Goal: Obtain resource: Download file/media

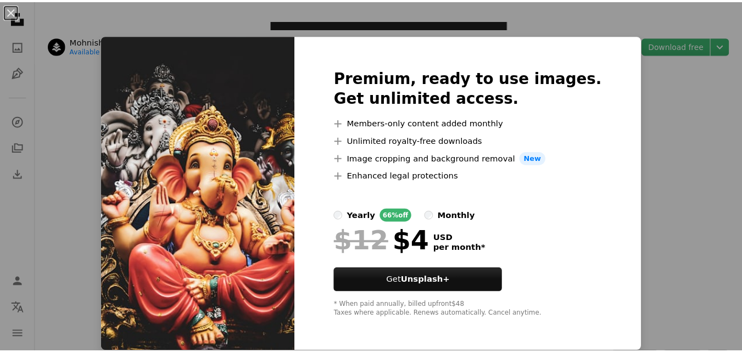
scroll to position [1, 0]
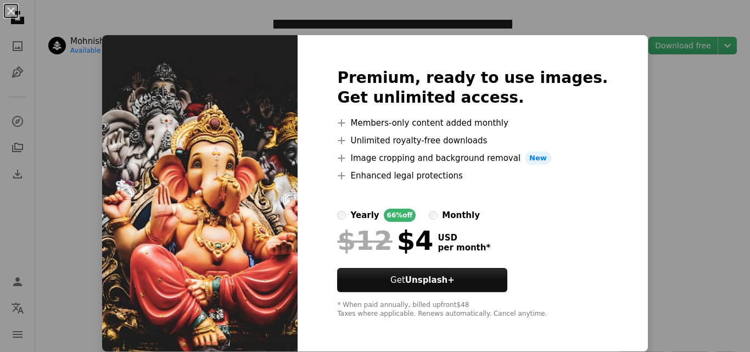
click at [710, 132] on div "An X shape Premium, ready to use images. Get unlimited access. A plus sign Memb…" at bounding box center [375, 176] width 750 height 352
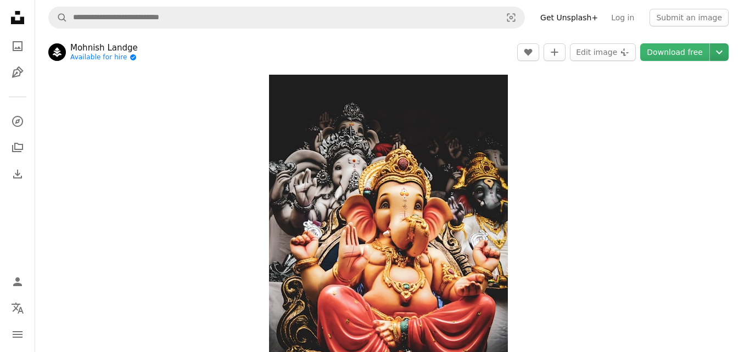
scroll to position [55, 0]
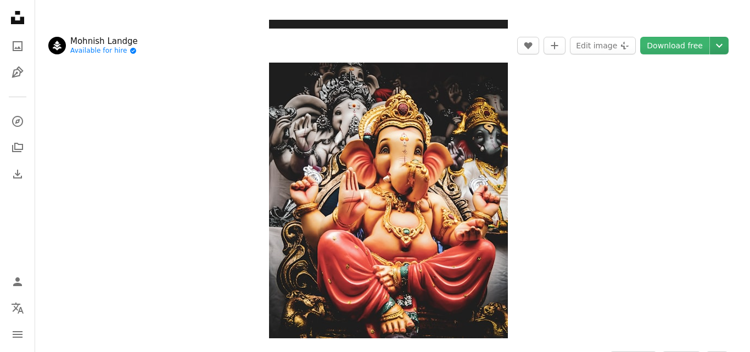
click at [719, 47] on icon "Chevron down" at bounding box center [720, 45] width 18 height 13
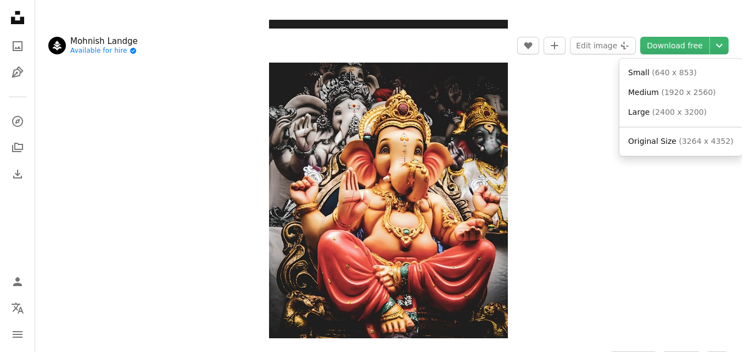
click at [726, 18] on body "Unsplash logo Unsplash Home A photo Pen Tool A compass A stack of folders Downl…" at bounding box center [371, 176] width 742 height 352
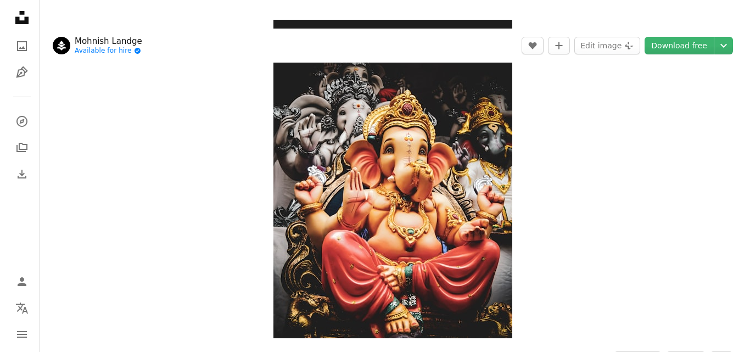
scroll to position [1264, 0]
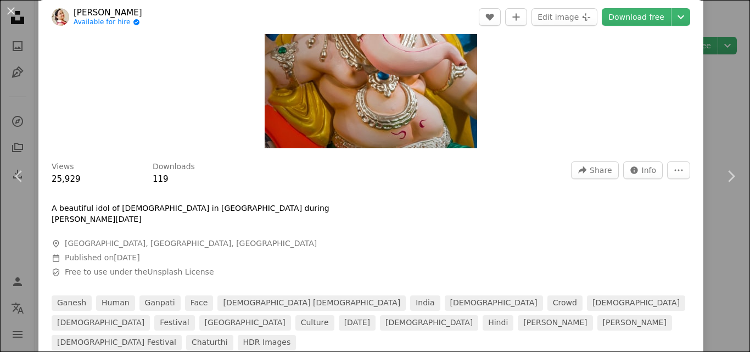
scroll to position [220, 0]
click at [677, 168] on button "More Actions" at bounding box center [678, 170] width 23 height 18
click at [498, 163] on dialog "An X shape Chevron left Chevron right [PERSON_NAME] Available for hire A checkm…" at bounding box center [375, 176] width 750 height 352
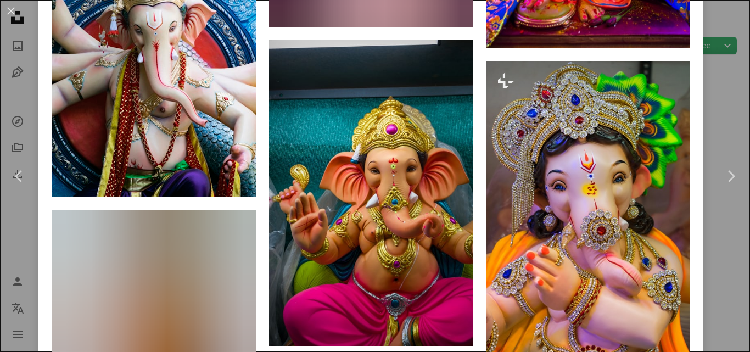
scroll to position [2033, 0]
